Goal: Task Accomplishment & Management: Complete application form

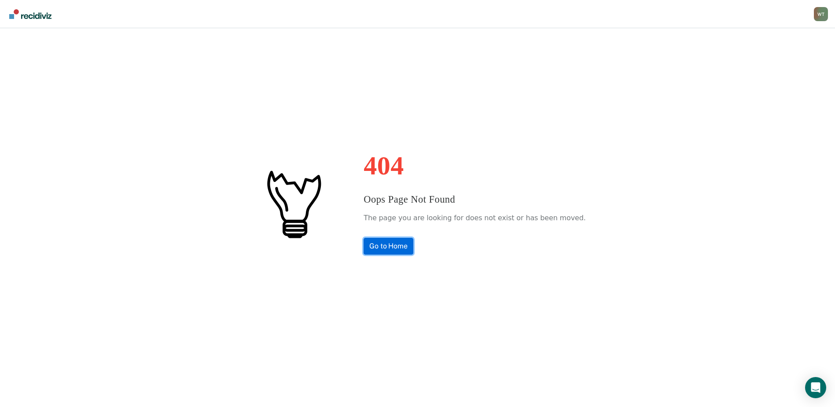
click at [406, 243] on link "Go to Home" at bounding box center [389, 246] width 50 height 17
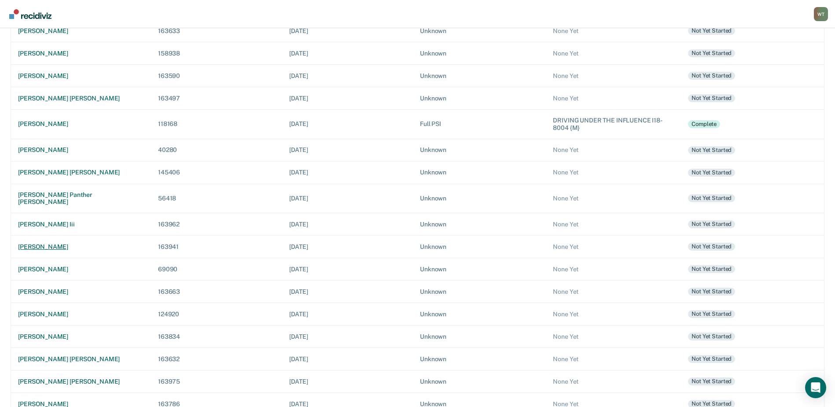
scroll to position [158, 0]
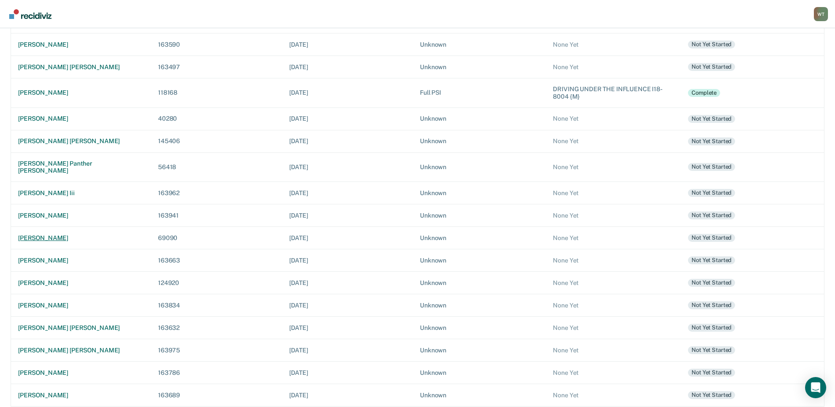
click at [44, 234] on div "stephen millikin" at bounding box center [81, 237] width 126 height 7
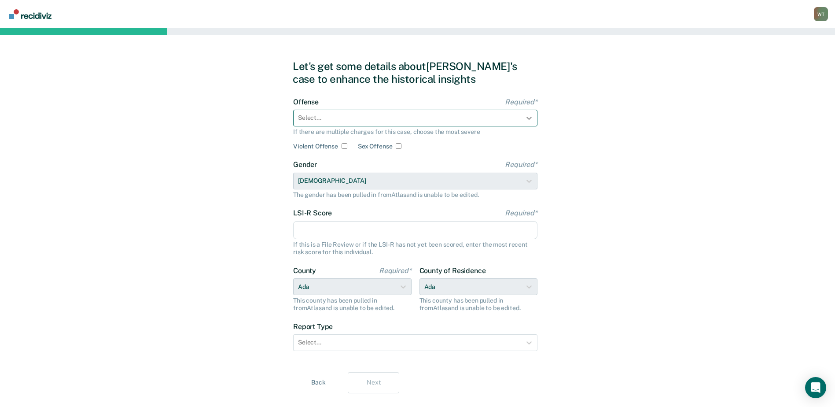
click at [527, 118] on icon at bounding box center [529, 118] width 9 height 9
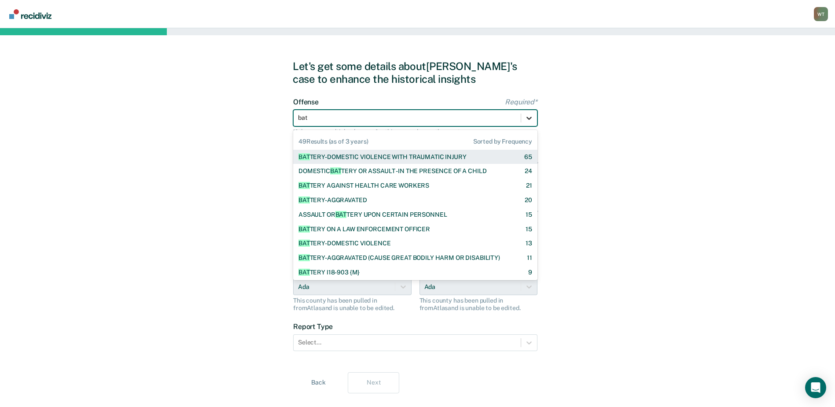
type input "batt"
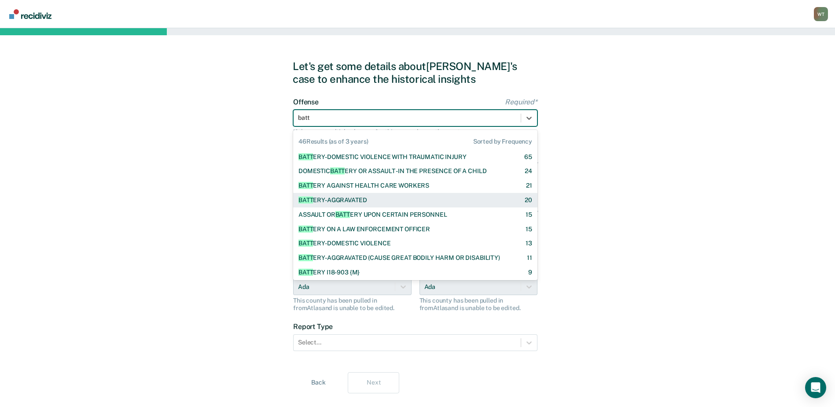
click at [349, 200] on div "BATT ERY-AGGRAVATED" at bounding box center [332, 199] width 69 height 7
checkbox input "true"
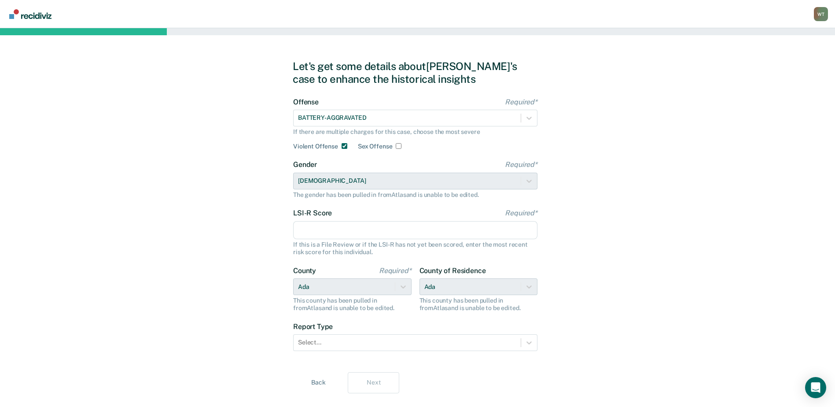
click at [339, 237] on input "LSI-R Score Required*" at bounding box center [415, 230] width 244 height 18
type input "39"
click at [669, 204] on div "Let's get some details about Stephen's case to enhance the historical insights …" at bounding box center [417, 226] width 835 height 397
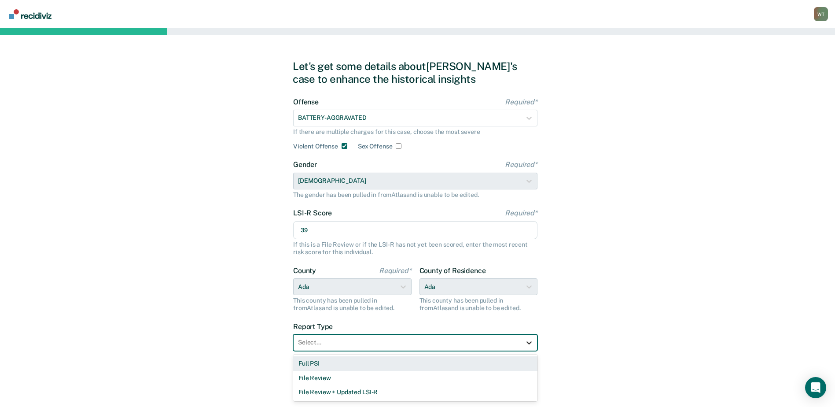
drag, startPoint x: 532, startPoint y: 342, endPoint x: 438, endPoint y: 335, distance: 93.5
click at [532, 342] on icon at bounding box center [529, 342] width 9 height 9
click at [308, 361] on div "Full PSI" at bounding box center [415, 363] width 244 height 15
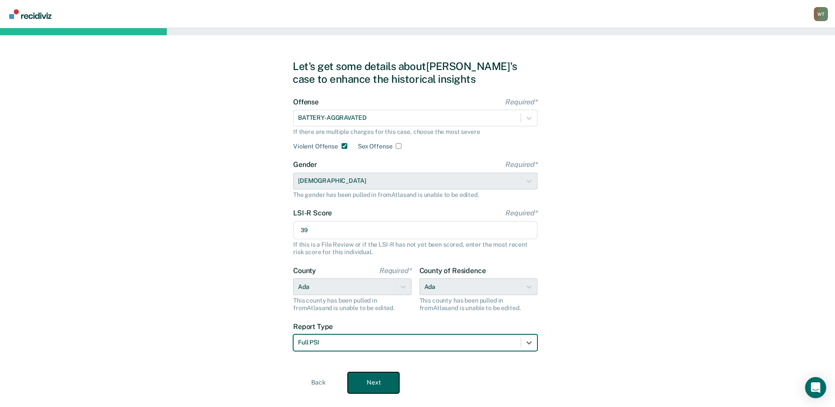
click at [379, 379] on button "Next" at bounding box center [373, 382] width 51 height 21
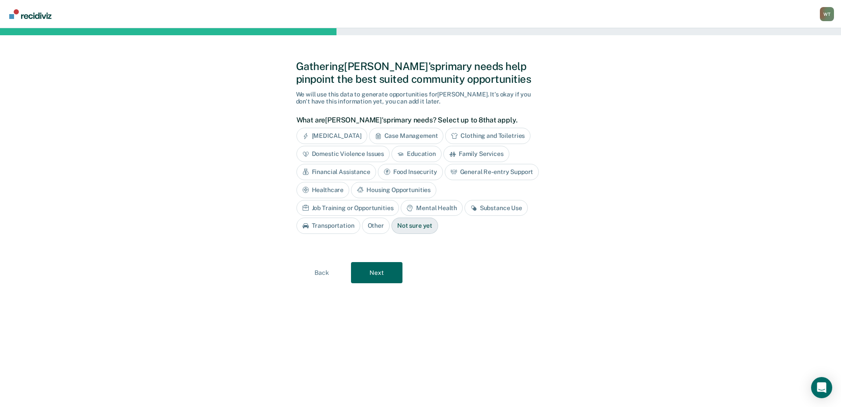
click at [465, 207] on div "Substance Use" at bounding box center [496, 208] width 63 height 16
click at [406, 190] on div "Housing Opportunities" at bounding box center [393, 190] width 85 height 16
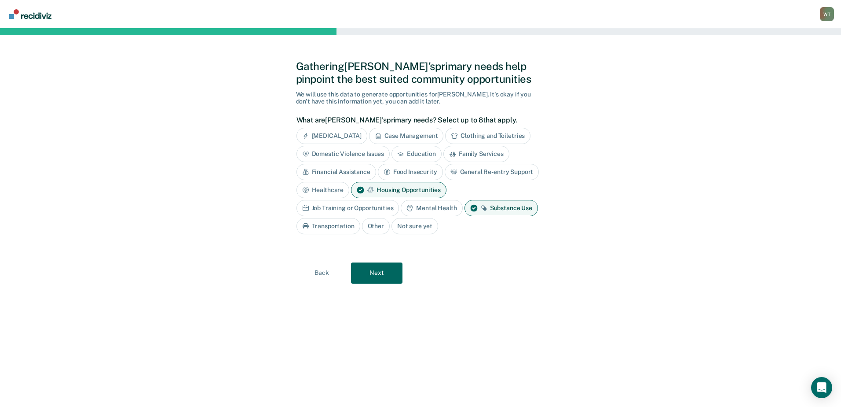
click at [425, 206] on div "Mental Health" at bounding box center [432, 208] width 62 height 16
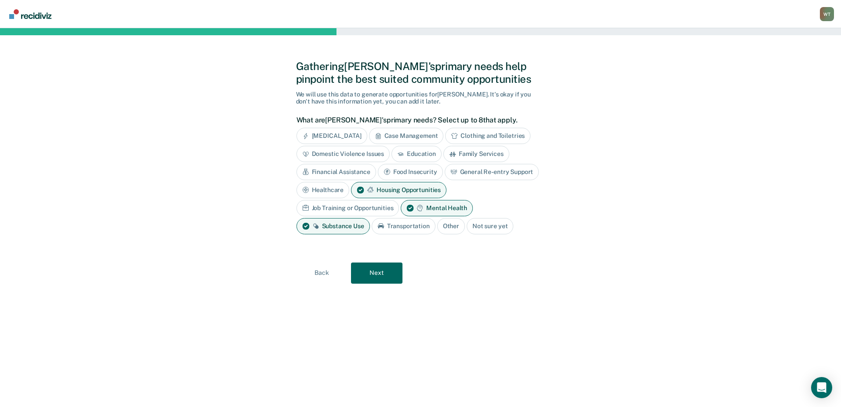
click at [376, 205] on div "Job Training or Opportunities" at bounding box center [348, 208] width 103 height 16
click at [386, 271] on button "Next" at bounding box center [376, 272] width 51 height 21
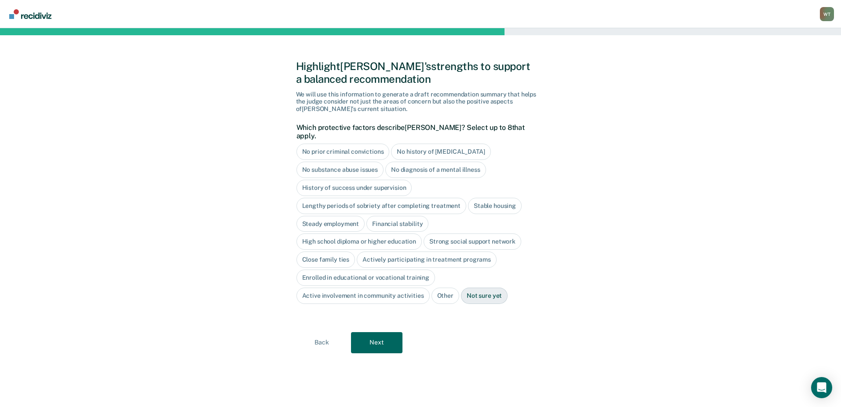
click at [485, 287] on div "Not sure yet" at bounding box center [484, 295] width 47 height 16
click at [391, 332] on button "Next" at bounding box center [376, 342] width 51 height 21
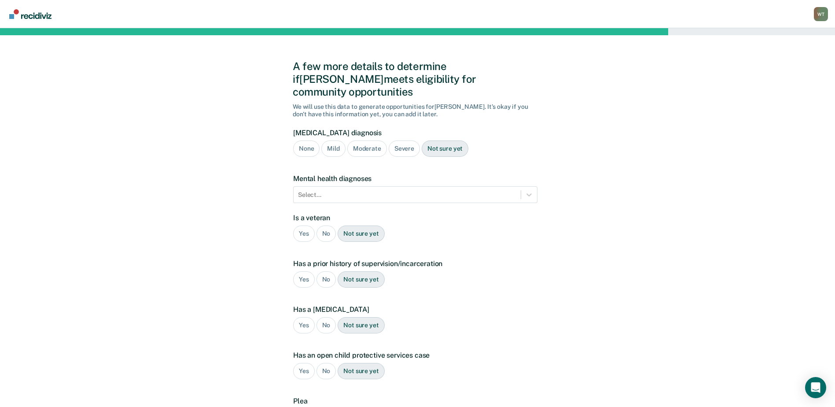
click at [400, 140] on div "Severe" at bounding box center [404, 148] width 31 height 16
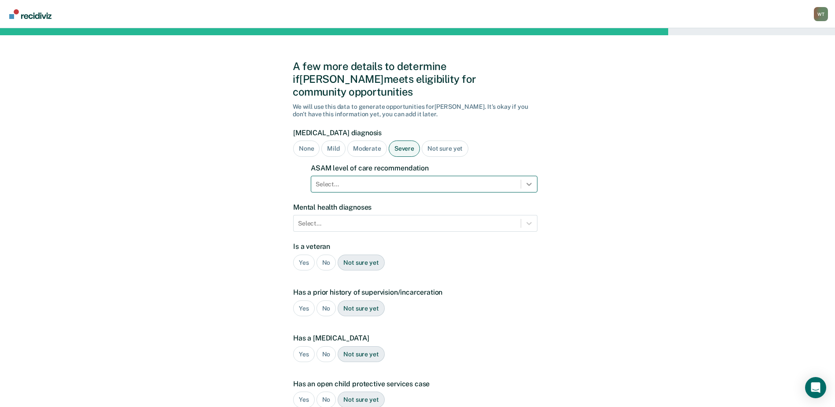
click at [528, 180] on icon at bounding box center [529, 184] width 9 height 9
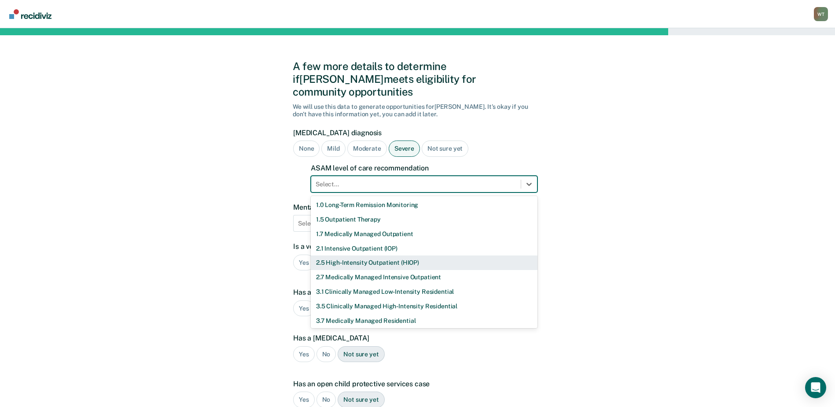
click at [361, 255] on div "2.5 High-Intensity Outpatient (HIOP)" at bounding box center [424, 262] width 227 height 15
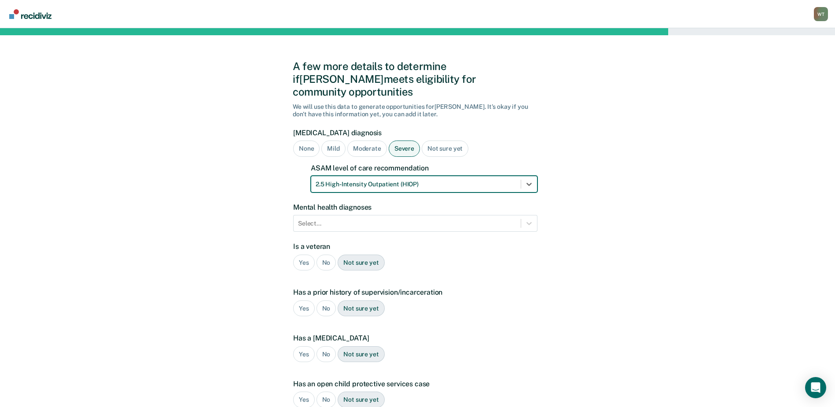
click at [328, 254] on div "No" at bounding box center [326, 262] width 20 height 16
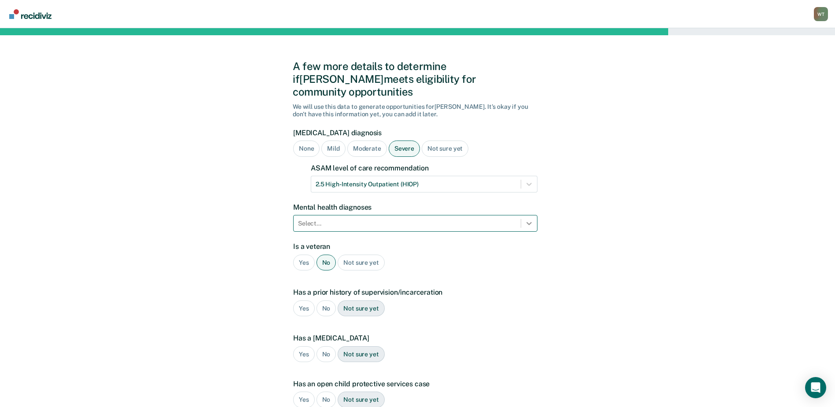
click at [526, 219] on icon at bounding box center [529, 223] width 9 height 9
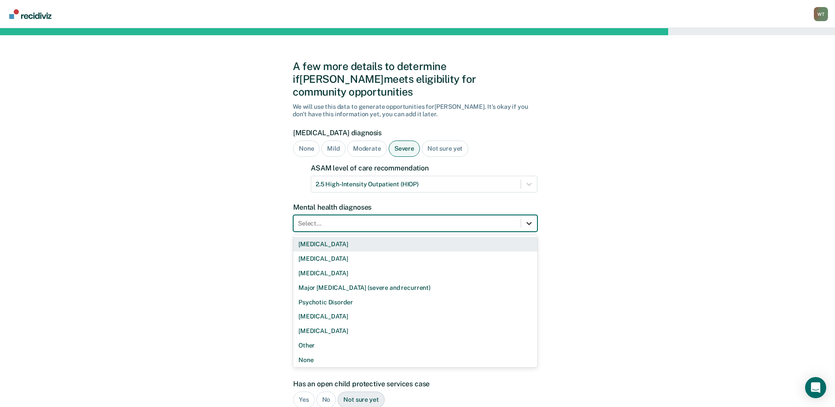
drag, startPoint x: 531, startPoint y: 209, endPoint x: 521, endPoint y: 209, distance: 10.6
click at [531, 219] on icon at bounding box center [529, 223] width 9 height 9
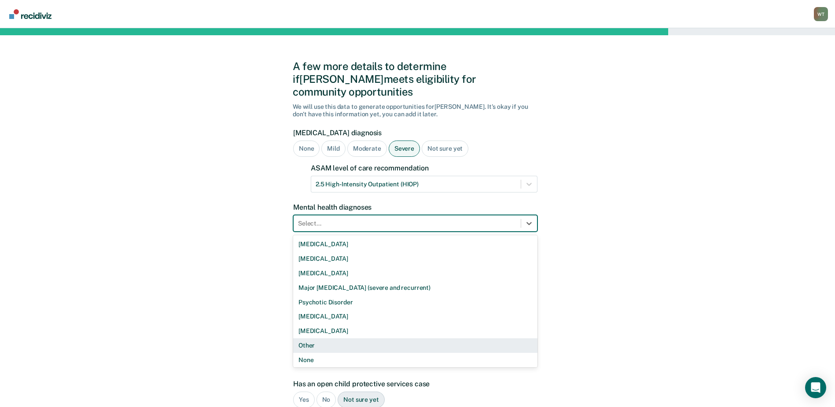
click at [313, 338] on div "Other" at bounding box center [415, 345] width 244 height 15
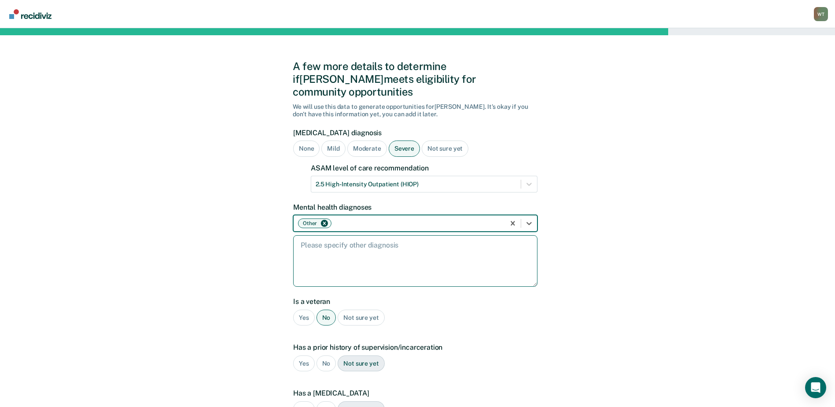
click at [329, 250] on textarea at bounding box center [415, 260] width 244 height 51
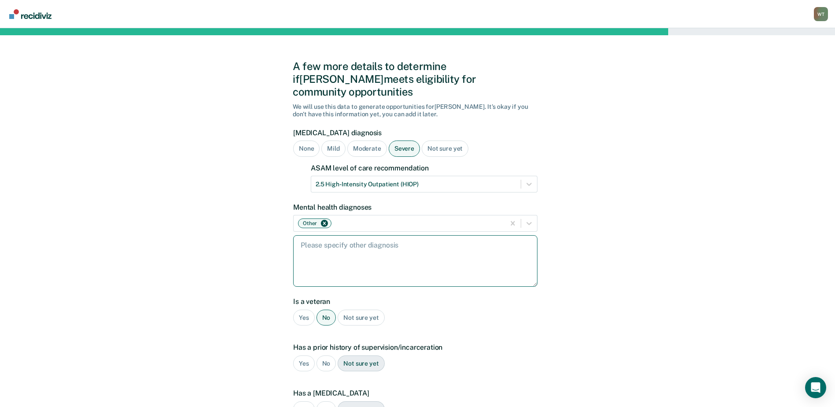
paste textarea "Unknown year: Anxiety; borderline personality disorder; PTSD – unknown provider…"
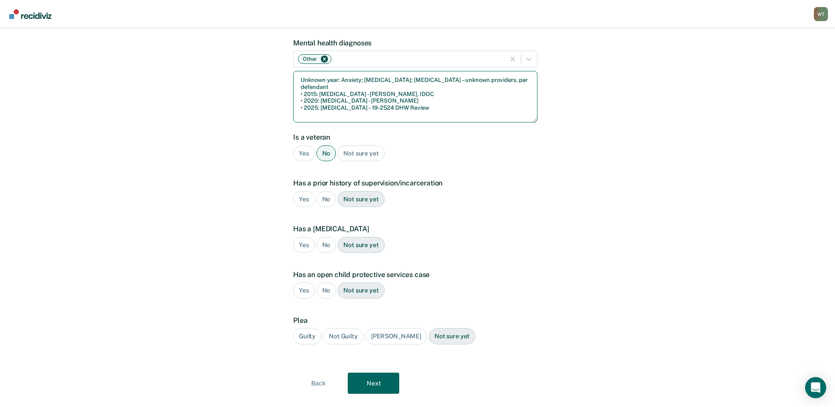
scroll to position [170, 0]
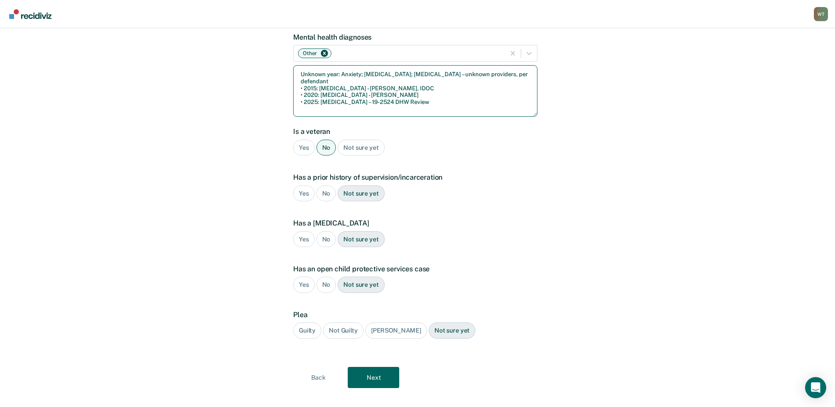
type textarea "Unknown year: Anxiety; borderline personality disorder; PTSD – unknown provider…"
click at [305, 185] on div "Yes" at bounding box center [304, 193] width 22 height 16
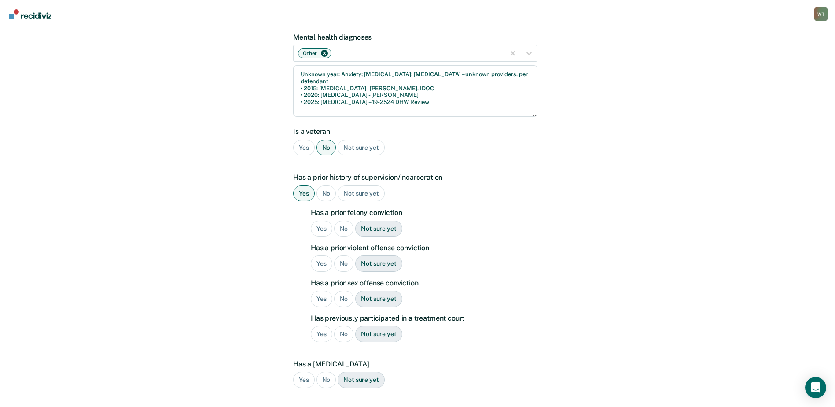
click at [318, 220] on div "Yes" at bounding box center [322, 228] width 22 height 16
click at [321, 255] on div "Yes" at bounding box center [322, 263] width 22 height 16
click at [343, 290] on div "No" at bounding box center [344, 298] width 20 height 16
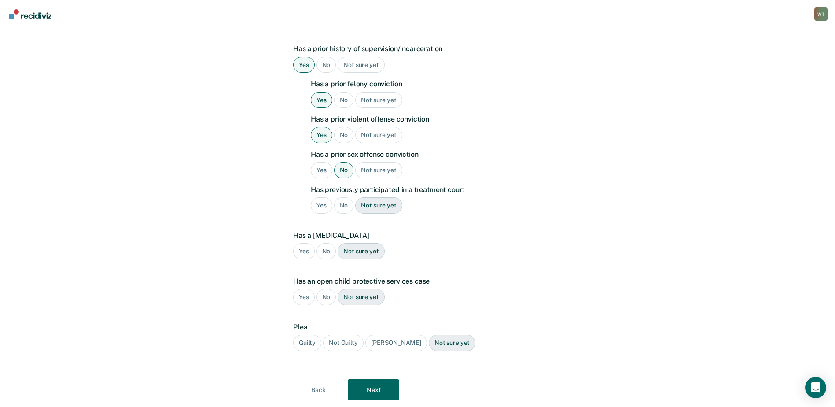
scroll to position [302, 0]
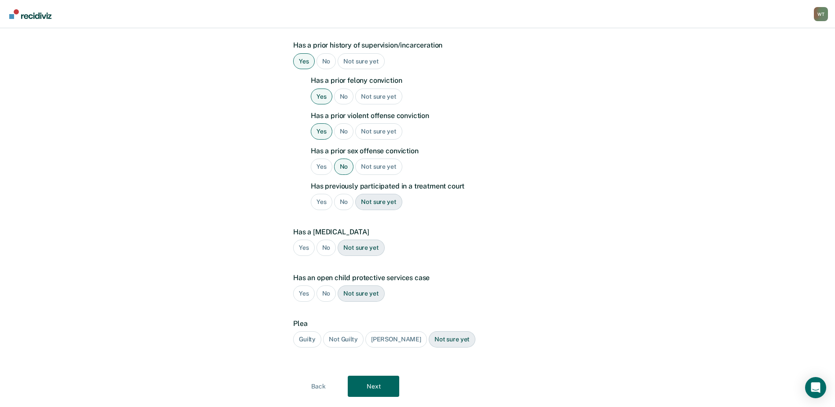
click at [345, 194] on div "No" at bounding box center [344, 202] width 20 height 16
click at [326, 285] on div "No" at bounding box center [326, 293] width 20 height 16
click at [356, 239] on div "Not sure yet" at bounding box center [361, 247] width 47 height 16
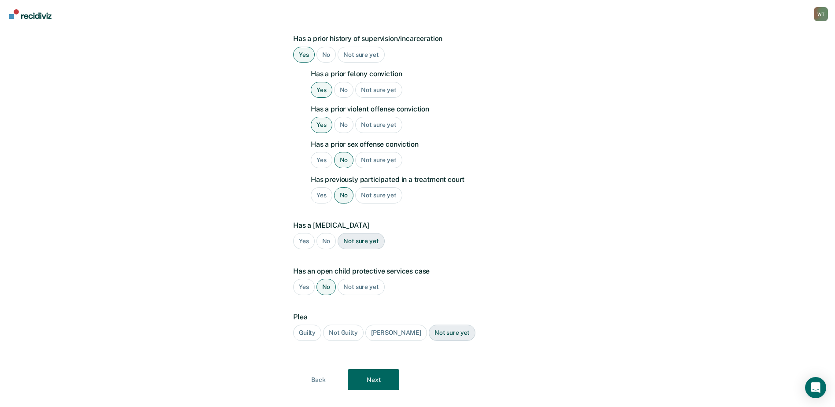
scroll to position [311, 0]
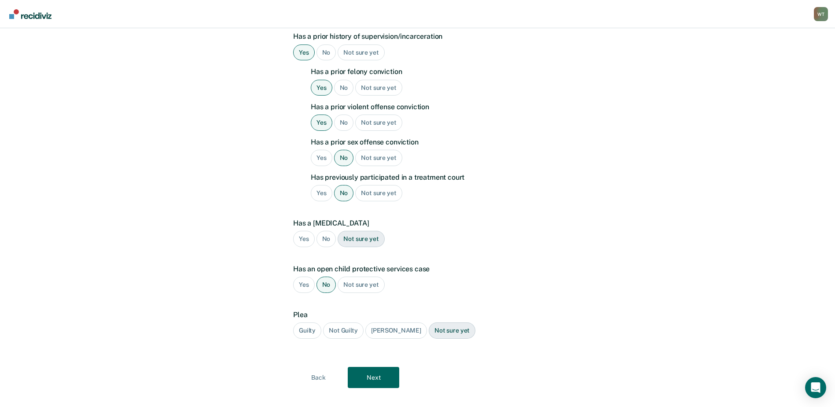
click at [302, 322] on div "Guilty" at bounding box center [307, 330] width 28 height 16
click at [369, 367] on button "Next" at bounding box center [373, 377] width 51 height 21
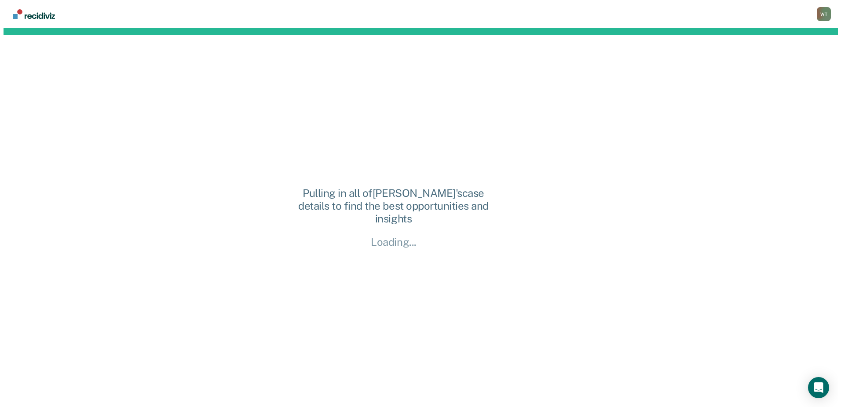
scroll to position [0, 0]
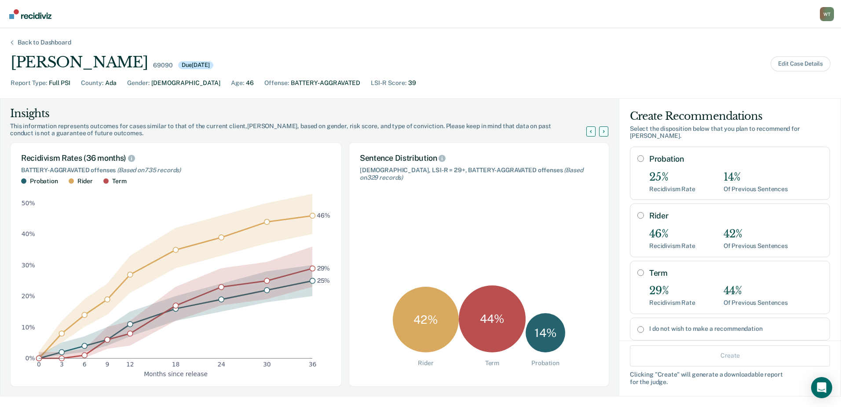
click at [638, 272] on input "Term" at bounding box center [641, 272] width 7 height 7
radio input "true"
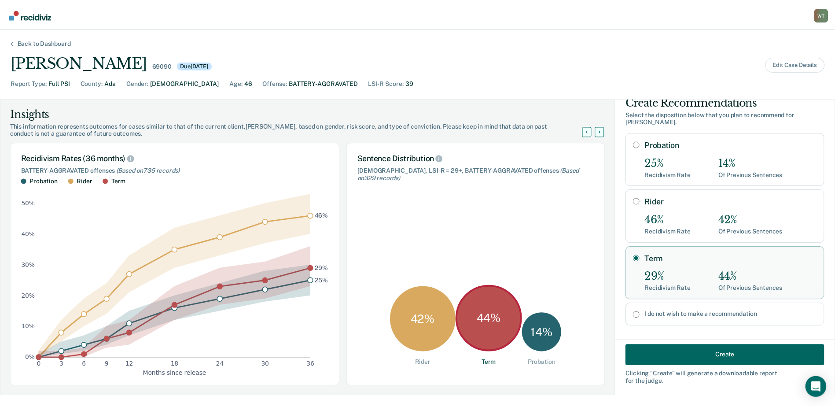
scroll to position [22, 0]
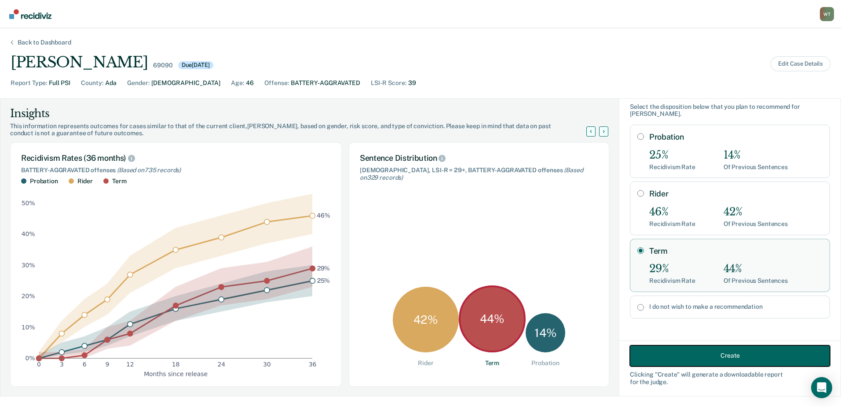
click at [709, 354] on button "Create" at bounding box center [730, 355] width 200 height 21
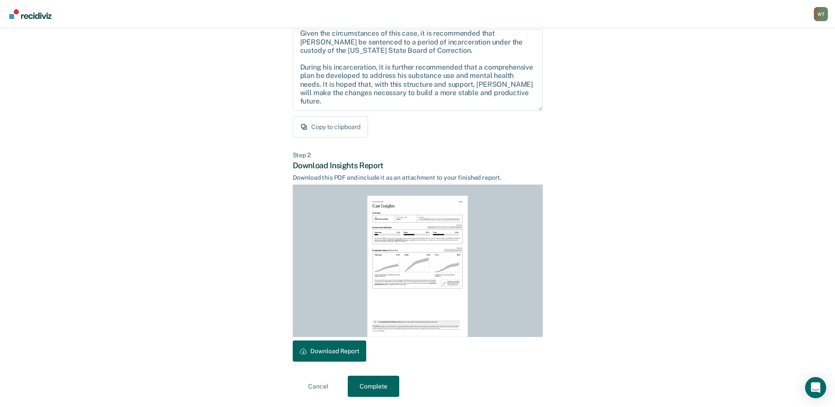
scroll to position [95, 0]
click at [346, 347] on button "Download Report" at bounding box center [329, 350] width 73 height 21
click at [378, 387] on button "Complete" at bounding box center [373, 385] width 51 height 21
